Goal: Task Accomplishment & Management: Manage account settings

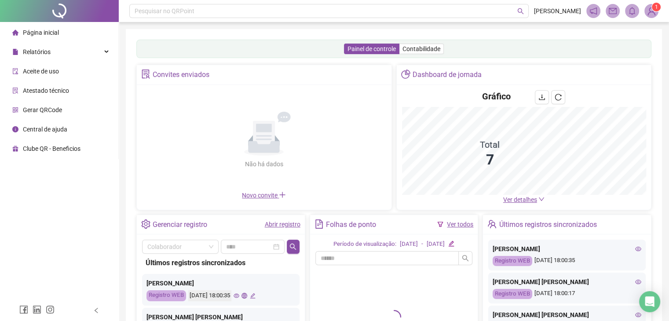
click at [652, 13] on img at bounding box center [651, 10] width 13 height 13
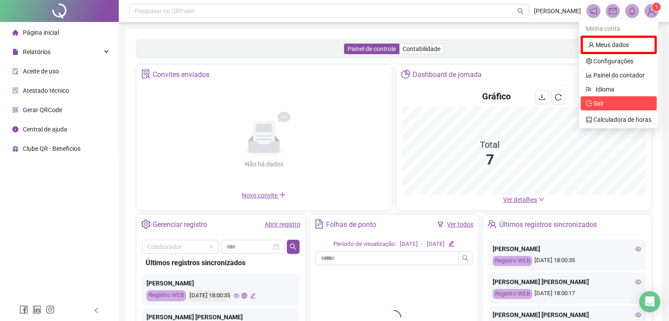
click at [615, 104] on span "Sair" at bounding box center [619, 103] width 66 height 10
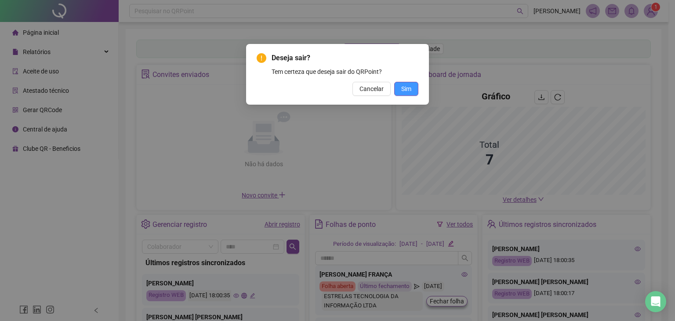
click at [413, 90] on button "Sim" at bounding box center [406, 89] width 24 height 14
